Goal: Information Seeking & Learning: Learn about a topic

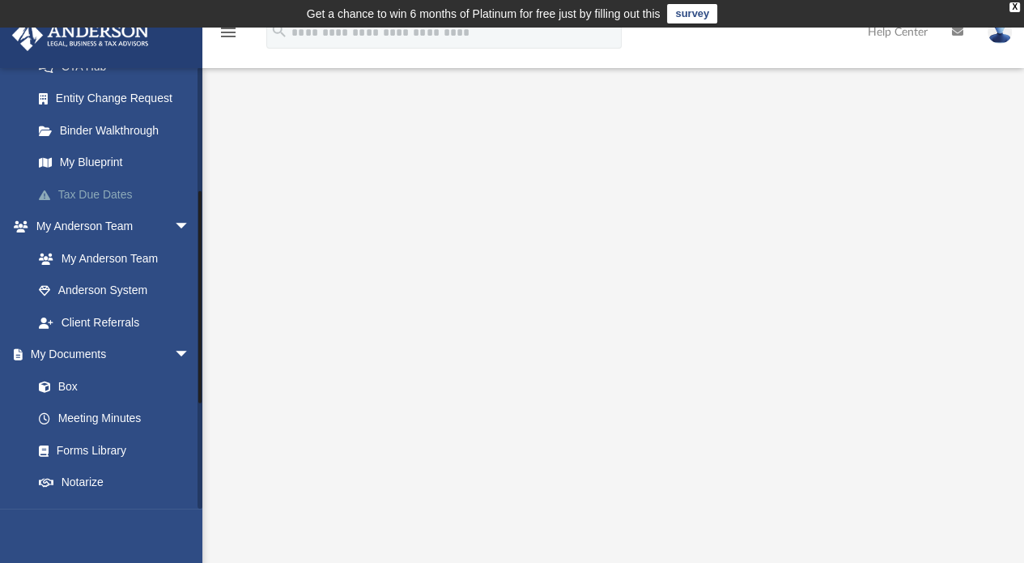
scroll to position [279, 0]
click at [84, 391] on link "Box" at bounding box center [119, 385] width 192 height 32
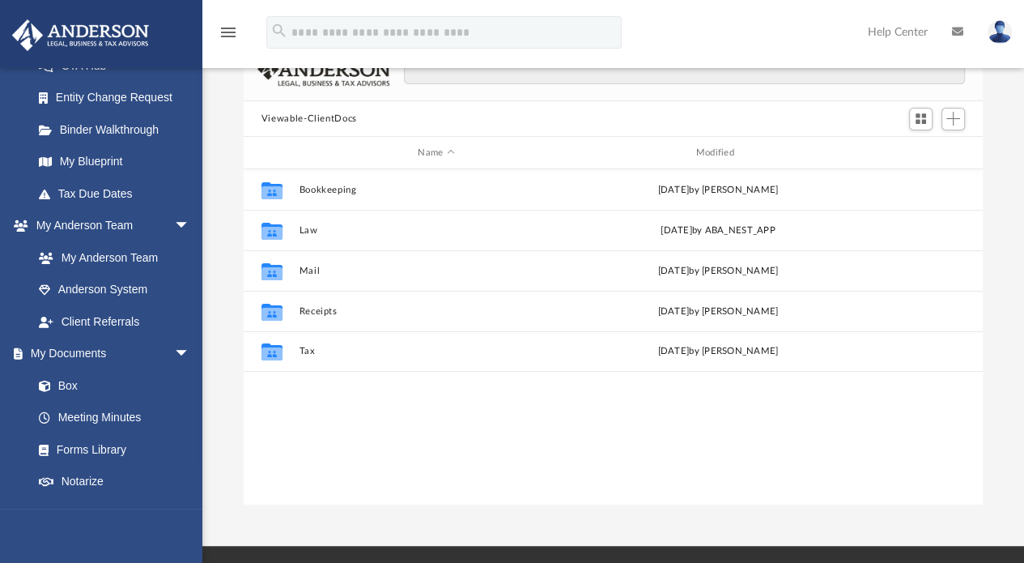
scroll to position [356, 726]
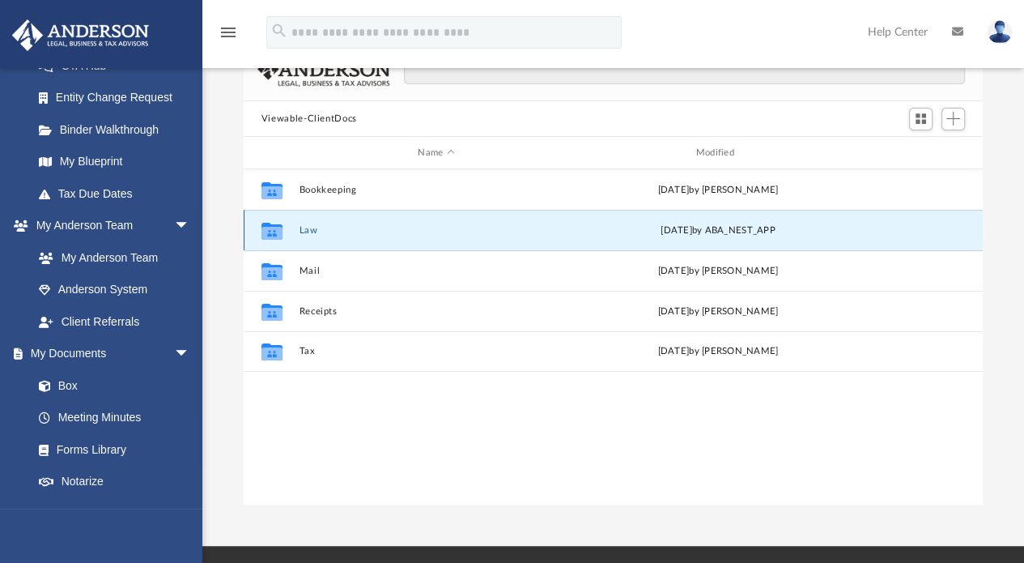
click at [313, 233] on button "Law" at bounding box center [436, 230] width 275 height 11
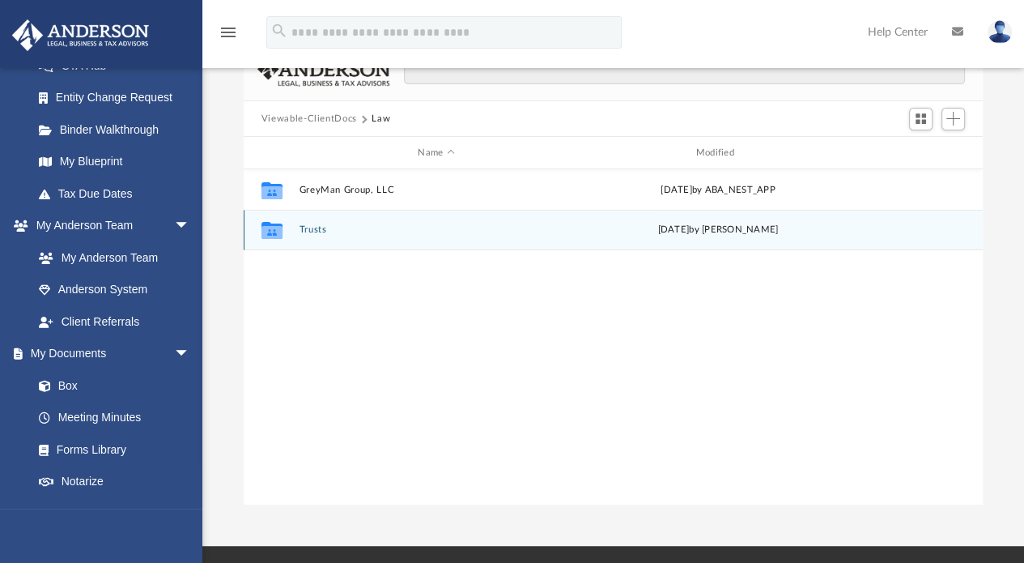
click at [313, 233] on button "Trusts" at bounding box center [436, 230] width 275 height 11
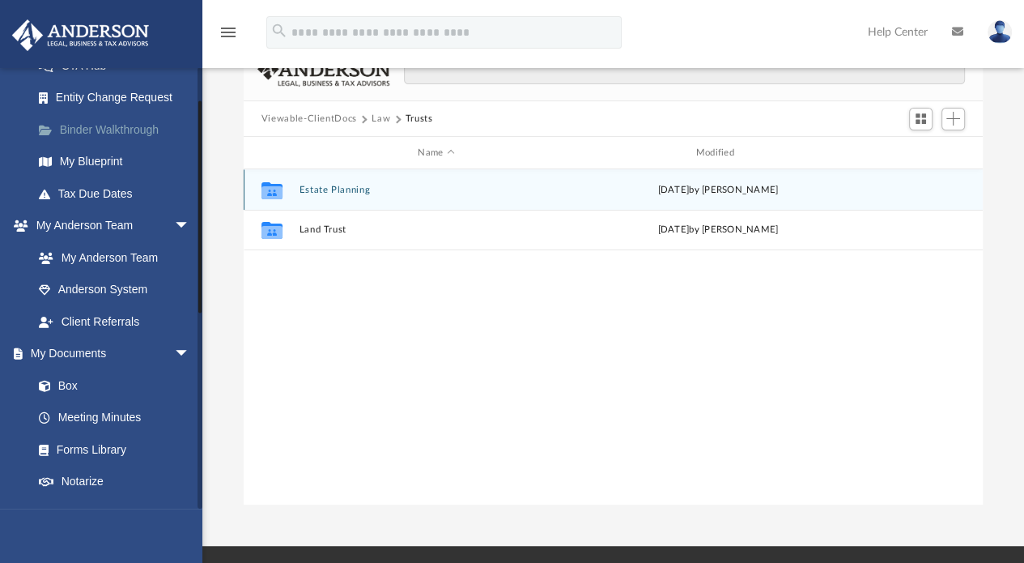
scroll to position [3, 0]
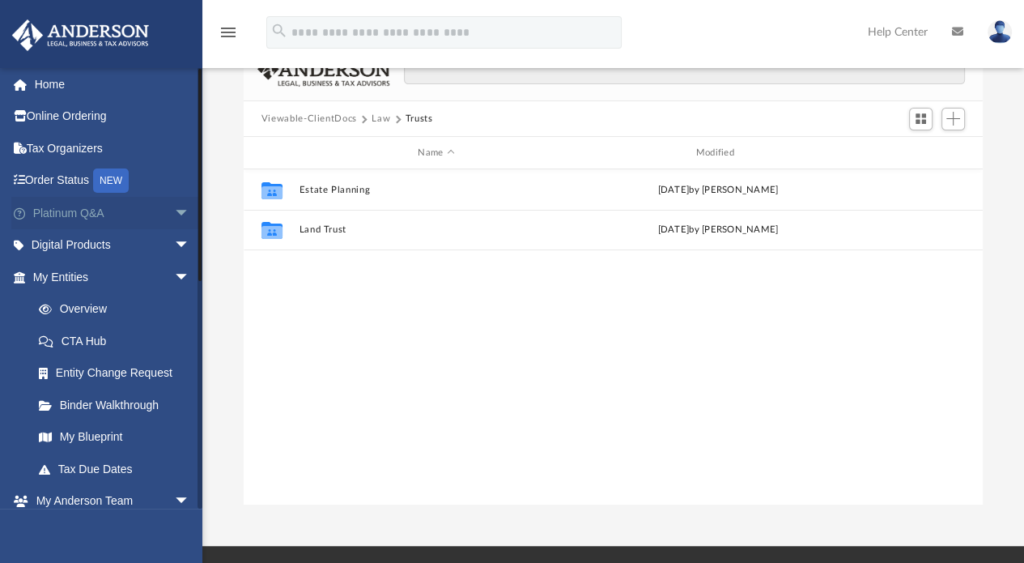
click at [174, 218] on span "arrow_drop_down" at bounding box center [190, 213] width 32 height 33
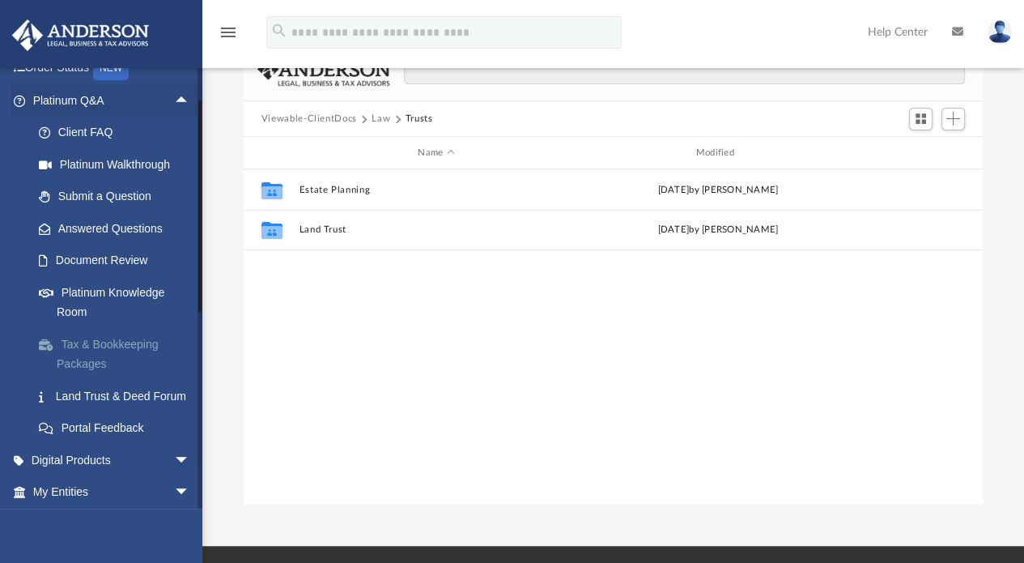
scroll to position [117, 0]
click at [107, 300] on link "Platinum Knowledge Room" at bounding box center [119, 301] width 192 height 52
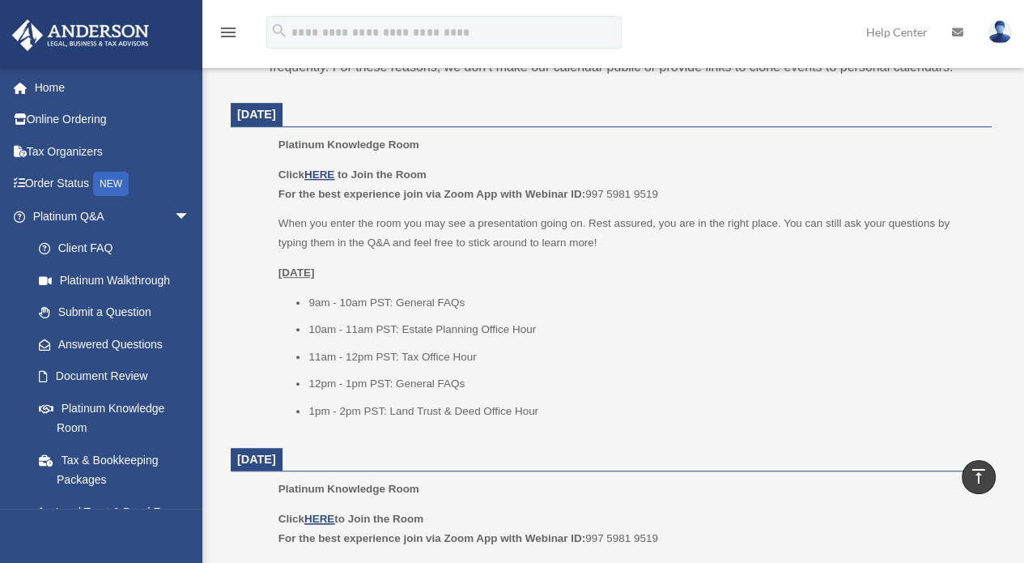
scroll to position [667, 0]
click at [326, 173] on u "HERE" at bounding box center [320, 175] width 30 height 12
click at [317, 175] on u "HERE" at bounding box center [320, 175] width 30 height 12
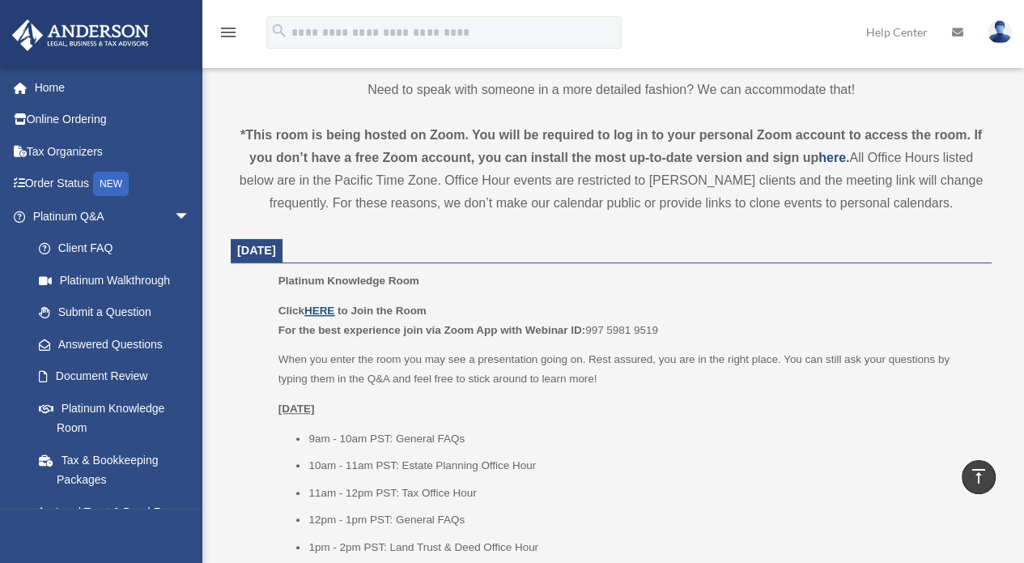
scroll to position [528, 0]
